Goal: Use online tool/utility: Utilize a website feature to perform a specific function

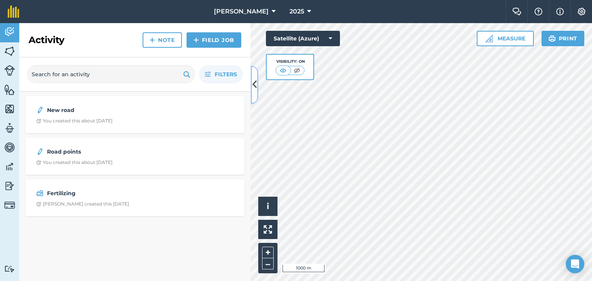
click at [256, 82] on icon at bounding box center [255, 84] width 4 height 13
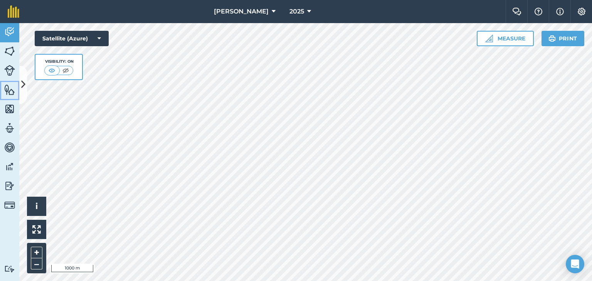
click at [6, 90] on img at bounding box center [9, 90] width 11 height 12
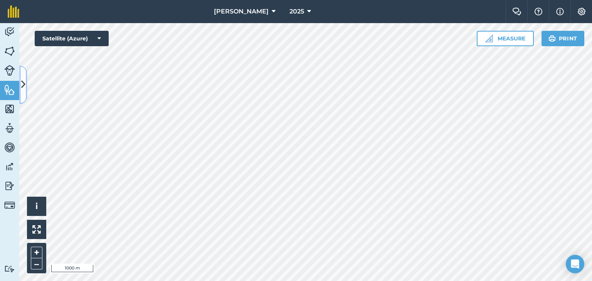
click at [23, 85] on icon at bounding box center [23, 84] width 4 height 13
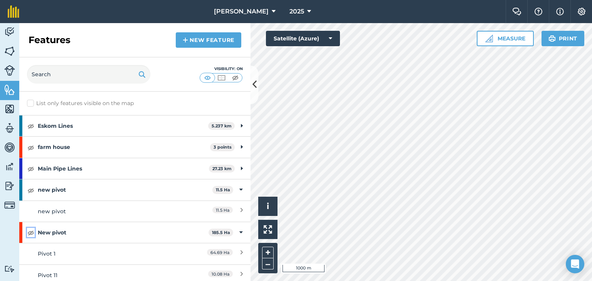
click at [31, 232] on img at bounding box center [30, 232] width 7 height 9
click at [270, 254] on button "+" at bounding box center [268, 253] width 12 height 12
click at [32, 234] on img at bounding box center [30, 232] width 7 height 9
click at [509, 37] on button "Measure" at bounding box center [505, 38] width 57 height 15
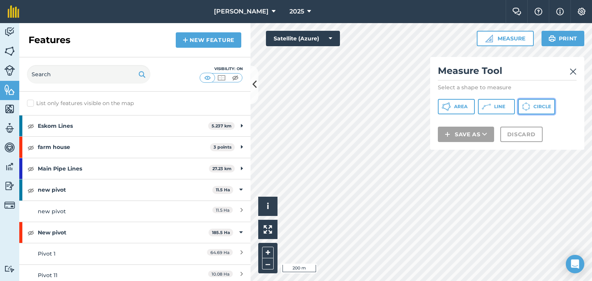
drag, startPoint x: 531, startPoint y: 103, endPoint x: 434, endPoint y: 129, distance: 100.3
click at [531, 104] on button "Circle" at bounding box center [536, 106] width 37 height 15
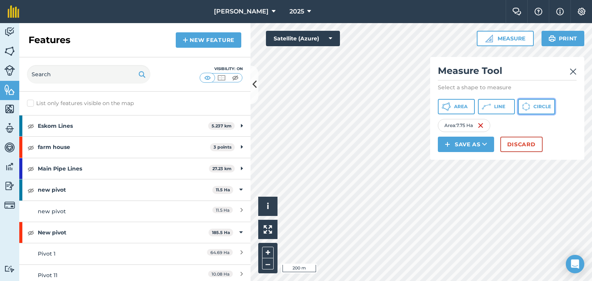
click at [541, 104] on span "Circle" at bounding box center [543, 107] width 18 height 6
click at [555, 125] on img at bounding box center [553, 125] width 6 height 9
click at [537, 105] on span "Circle" at bounding box center [543, 107] width 18 height 6
drag, startPoint x: 551, startPoint y: 122, endPoint x: 549, endPoint y: 117, distance: 6.0
click at [551, 122] on img at bounding box center [550, 125] width 6 height 9
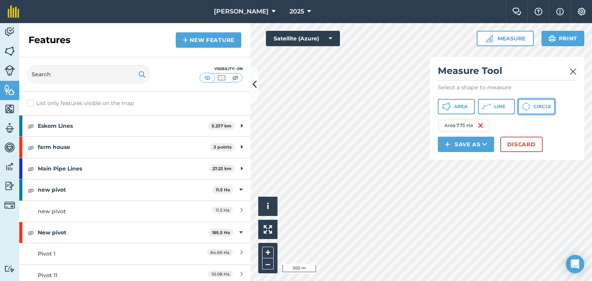
drag, startPoint x: 541, startPoint y: 106, endPoint x: 433, endPoint y: 103, distance: 108.0
click at [535, 106] on span "Circle" at bounding box center [543, 107] width 18 height 6
drag, startPoint x: 543, startPoint y: 107, endPoint x: 467, endPoint y: 119, distance: 76.5
click at [540, 109] on span "Circle" at bounding box center [543, 107] width 18 height 6
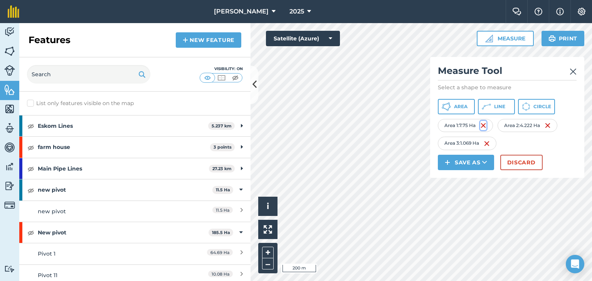
click at [487, 124] on img at bounding box center [483, 125] width 6 height 9
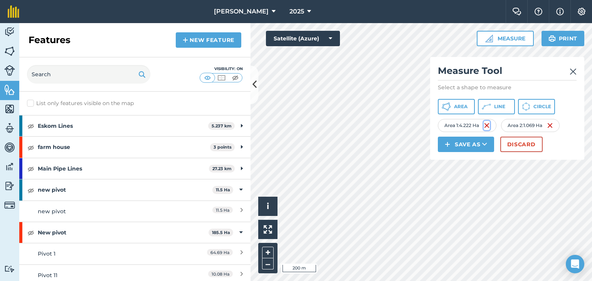
click at [489, 124] on img at bounding box center [487, 125] width 6 height 9
click at [483, 126] on img at bounding box center [483, 125] width 6 height 9
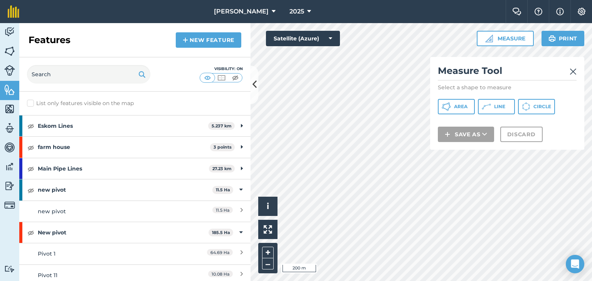
click at [573, 74] on img at bounding box center [573, 71] width 7 height 9
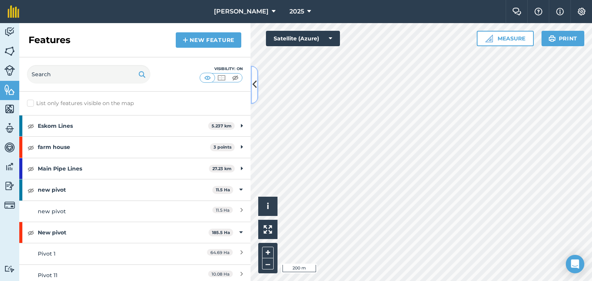
click at [254, 84] on icon at bounding box center [255, 84] width 4 height 13
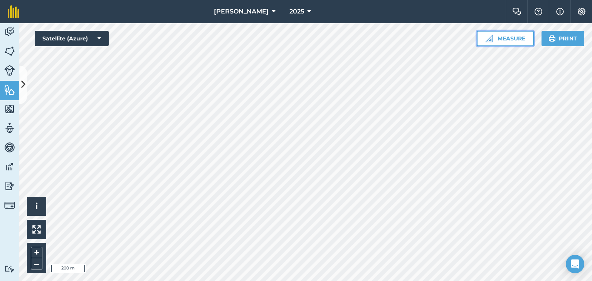
click at [515, 36] on button "Measure" at bounding box center [505, 38] width 57 height 15
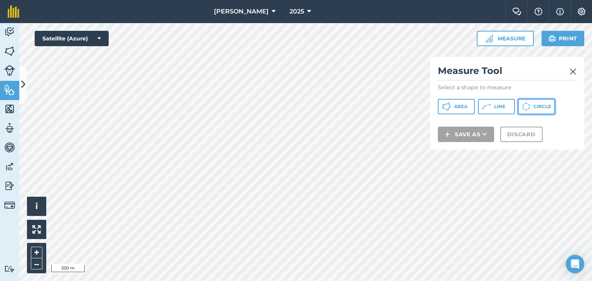
click at [534, 107] on span "Circle" at bounding box center [543, 107] width 18 height 6
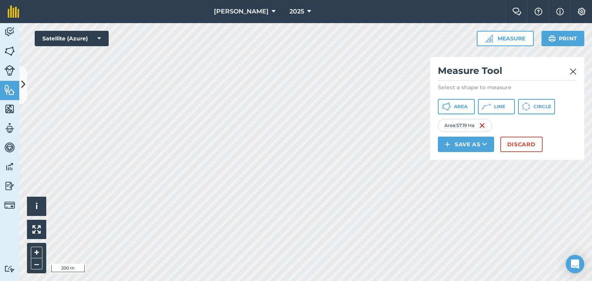
click at [359, 195] on div "Click to start drawing i © 2025 TomTom, Microsoft 200 m + – Satellite (Azure) M…" at bounding box center [305, 152] width 573 height 258
click at [523, 147] on button "Discard" at bounding box center [521, 144] width 42 height 15
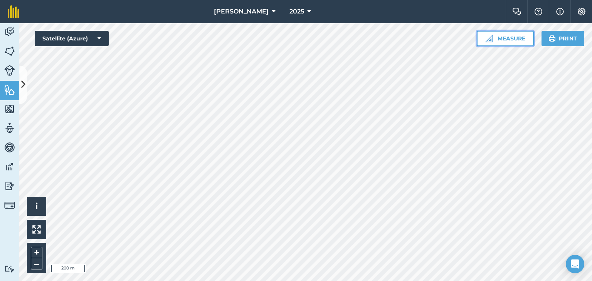
click at [506, 39] on button "Measure" at bounding box center [505, 38] width 57 height 15
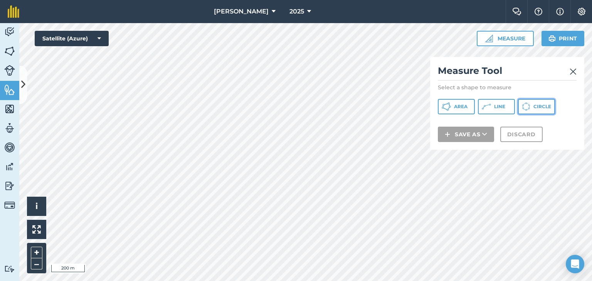
click at [538, 104] on span "Circle" at bounding box center [543, 107] width 18 height 6
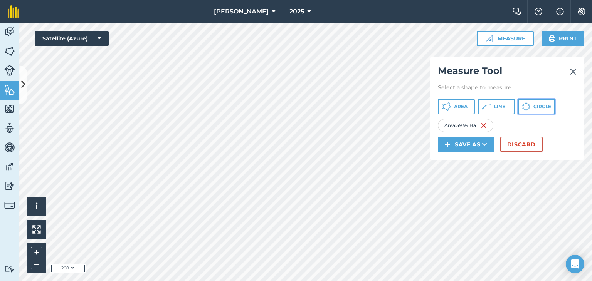
click at [545, 108] on span "Circle" at bounding box center [543, 107] width 18 height 6
drag, startPoint x: 537, startPoint y: 104, endPoint x: 531, endPoint y: 105, distance: 6.4
click at [537, 104] on span "Circle" at bounding box center [543, 107] width 18 height 6
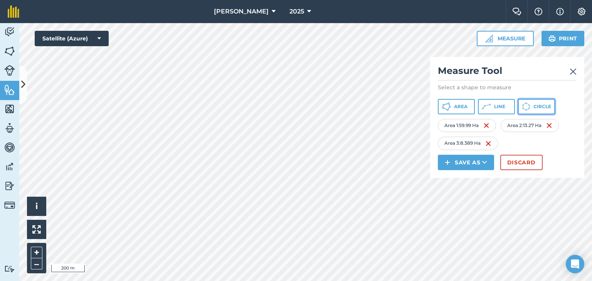
drag, startPoint x: 536, startPoint y: 111, endPoint x: 443, endPoint y: 112, distance: 92.5
click at [536, 111] on button "Circle" at bounding box center [536, 106] width 37 height 15
click at [487, 125] on img at bounding box center [487, 125] width 6 height 9
click at [489, 144] on img at bounding box center [488, 143] width 6 height 9
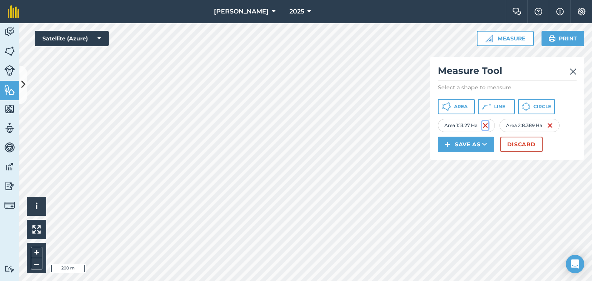
click at [488, 123] on img at bounding box center [485, 125] width 6 height 9
click at [487, 122] on img at bounding box center [485, 125] width 6 height 9
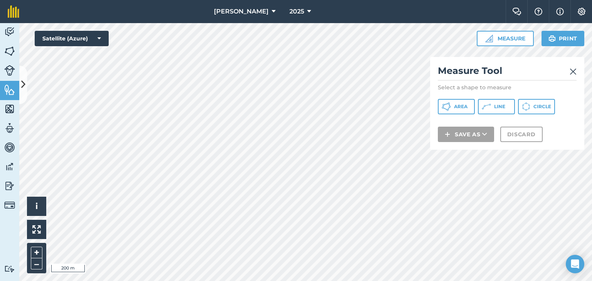
click at [575, 71] on img at bounding box center [573, 71] width 7 height 9
